Goal: Transaction & Acquisition: Purchase product/service

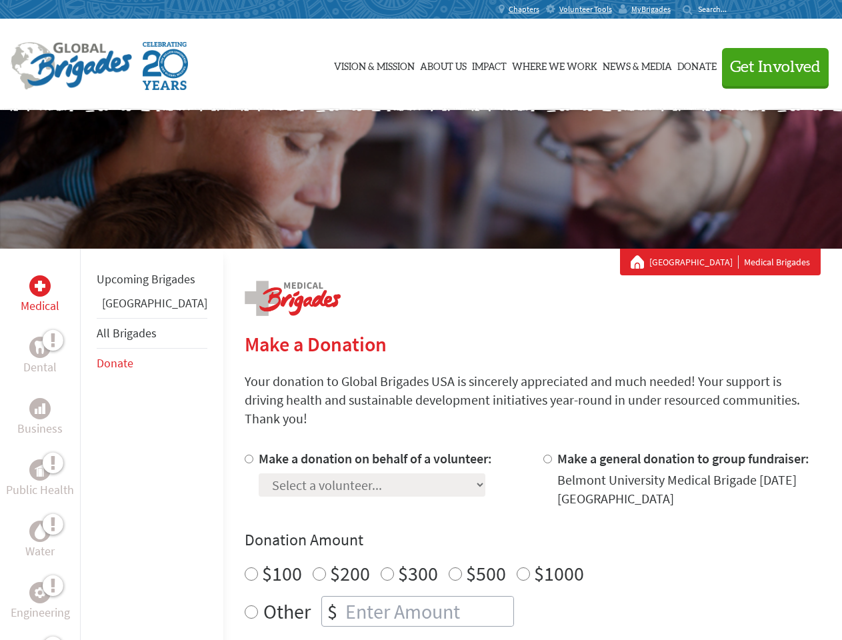
click at [736, 9] on div "Search for:" at bounding box center [708, 9] width 53 height 11
click at [769, 67] on span "Get Involved" at bounding box center [775, 67] width 91 height 16
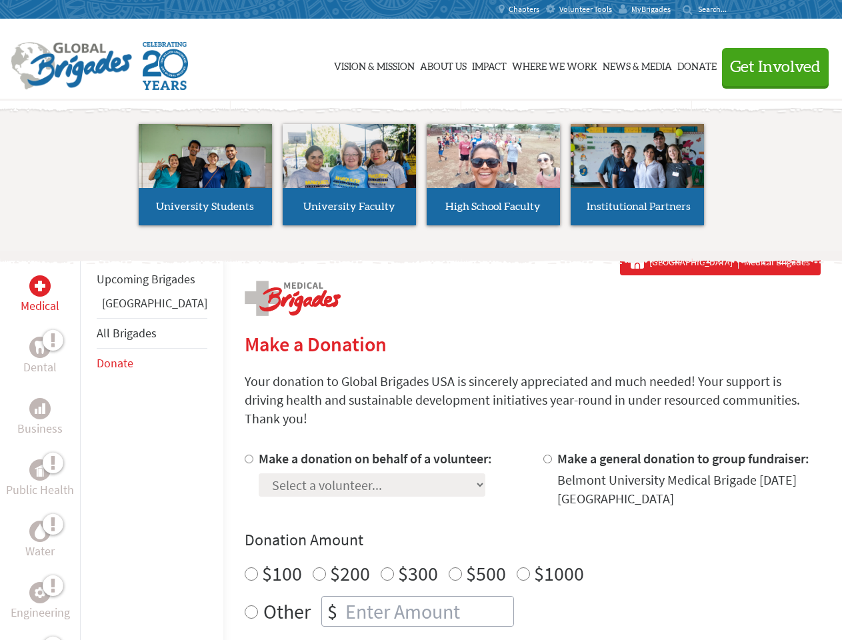
click at [421, 179] on li "High School Faculty" at bounding box center [493, 174] width 144 height 123
click at [88, 444] on div "Upcoming Brigades Guatemala All Brigades Donate" at bounding box center [151, 569] width 143 height 640
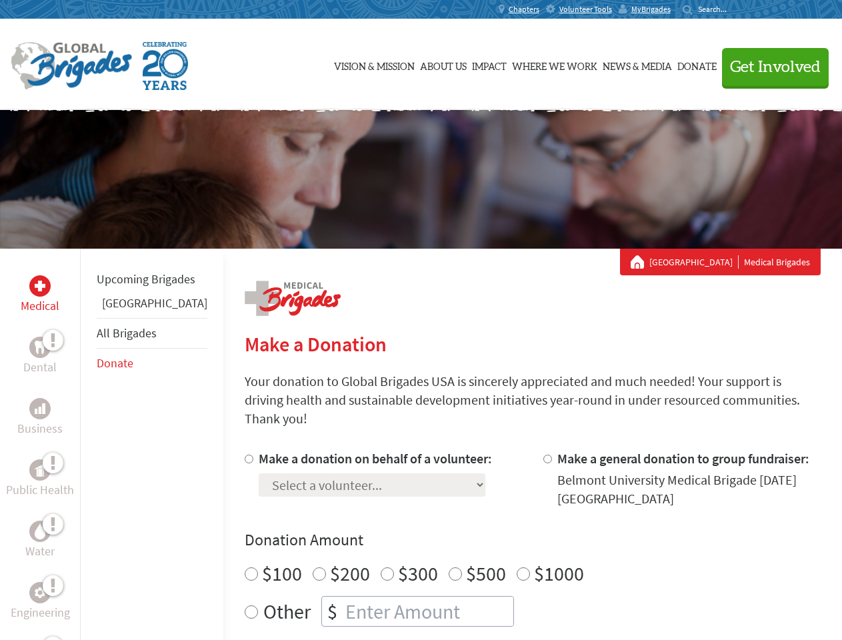
click at [509, 535] on div "Donation Amount $100 $200 $300 $500 $1000 Other $" at bounding box center [533, 577] width 576 height 97
click at [245, 455] on input "Make a donation on behalf of a volunteer:" at bounding box center [249, 459] width 9 height 9
radio input "true"
click at [543, 455] on input "Make a general donation to group fundraiser:" at bounding box center [547, 459] width 9 height 9
radio input "true"
